Goal: Transaction & Acquisition: Purchase product/service

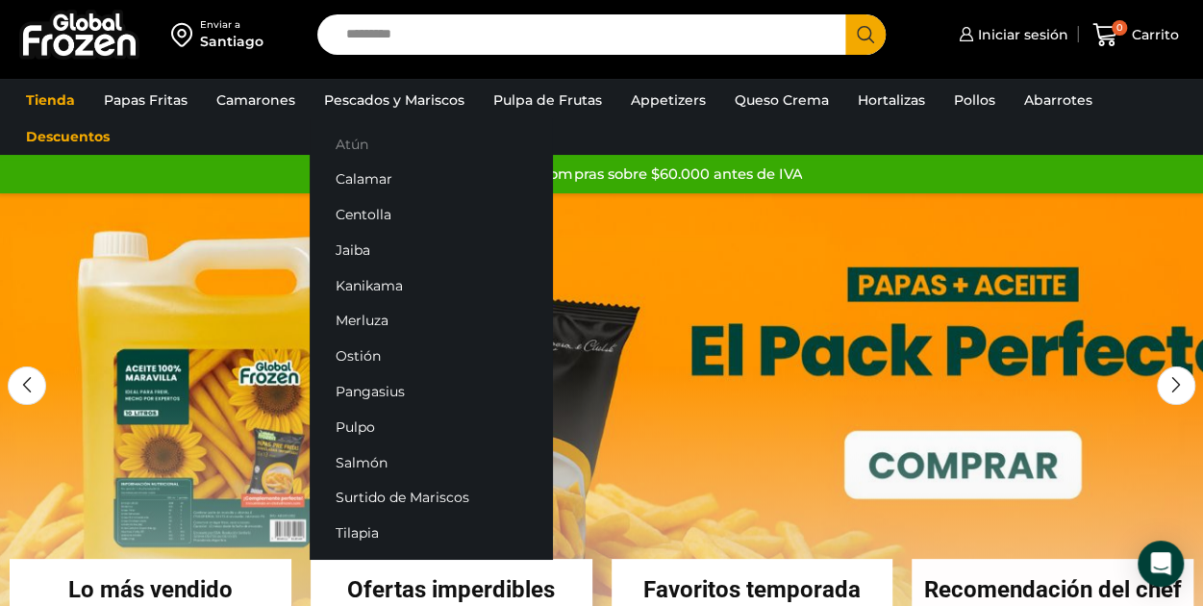
click at [346, 143] on link "Atún" at bounding box center [431, 144] width 242 height 36
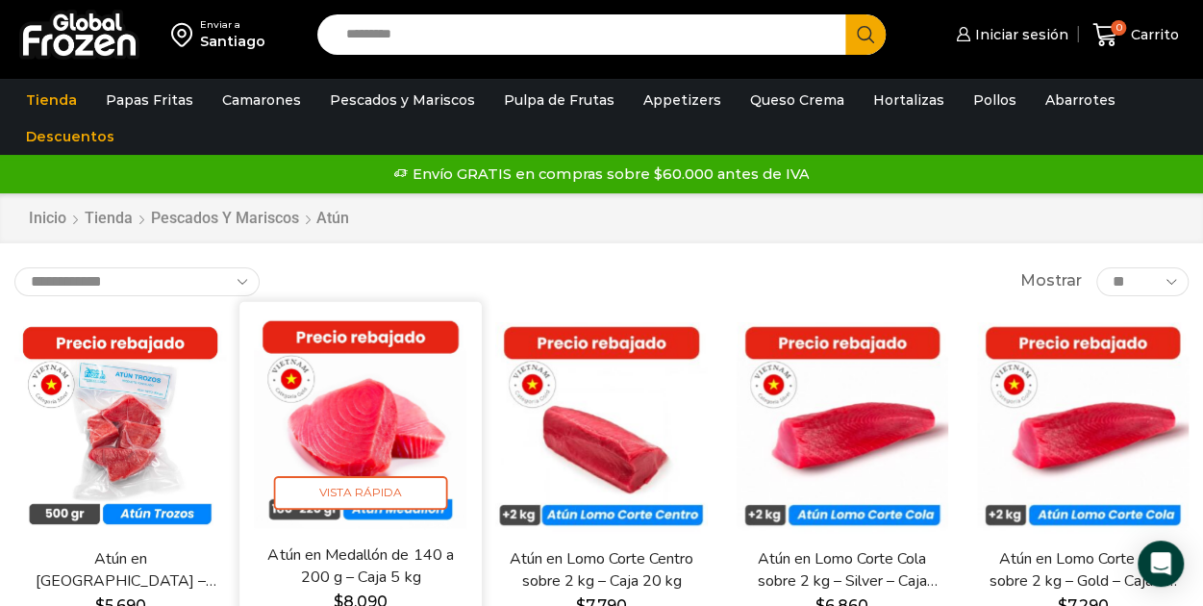
click at [367, 409] on img at bounding box center [360, 421] width 213 height 213
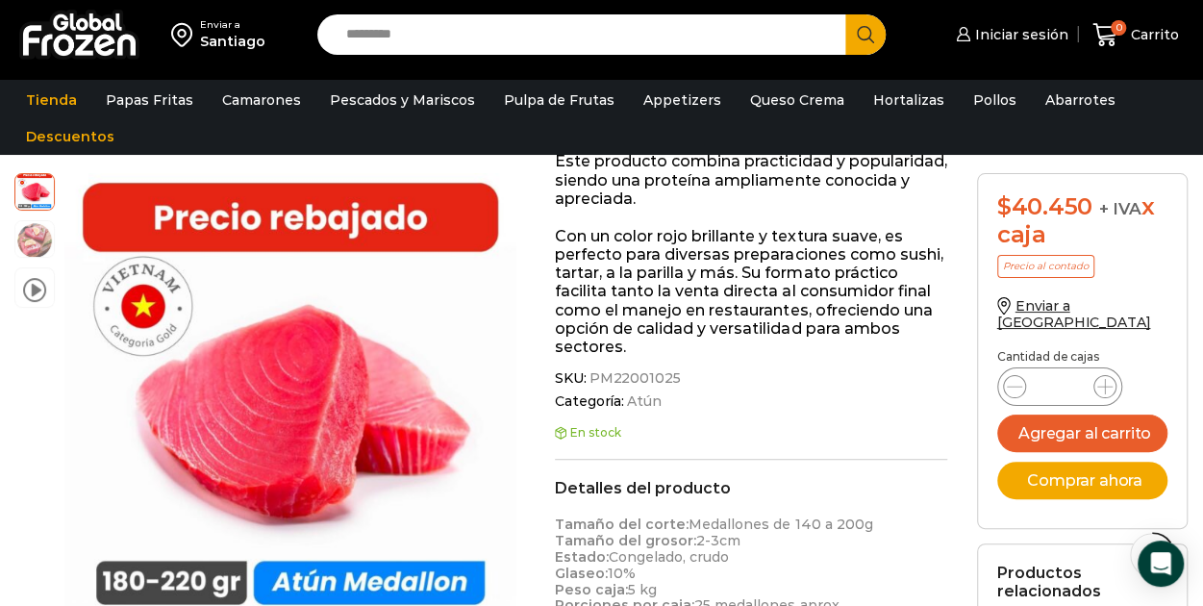
scroll to position [289, 0]
